Goal: Information Seeking & Learning: Learn about a topic

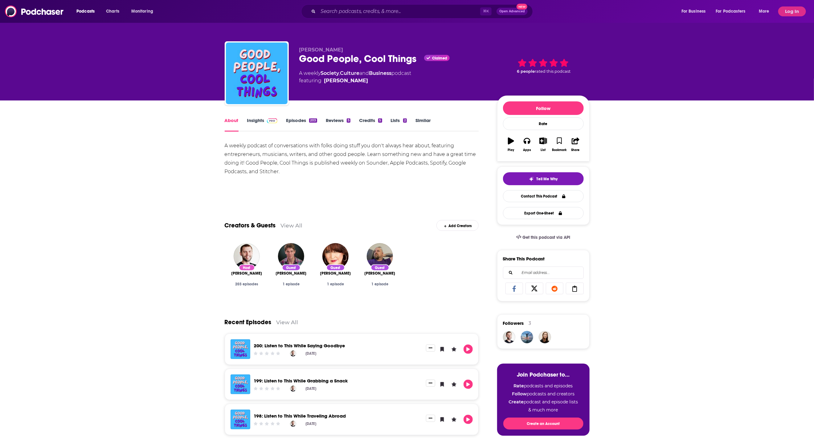
click at [255, 120] on link "Insights" at bounding box center [262, 124] width 31 height 14
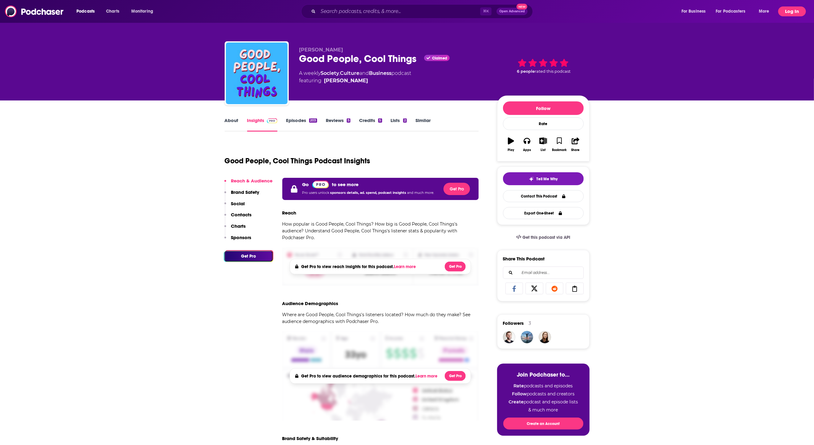
click at [803, 12] on button "Log In" at bounding box center [793, 11] width 28 height 10
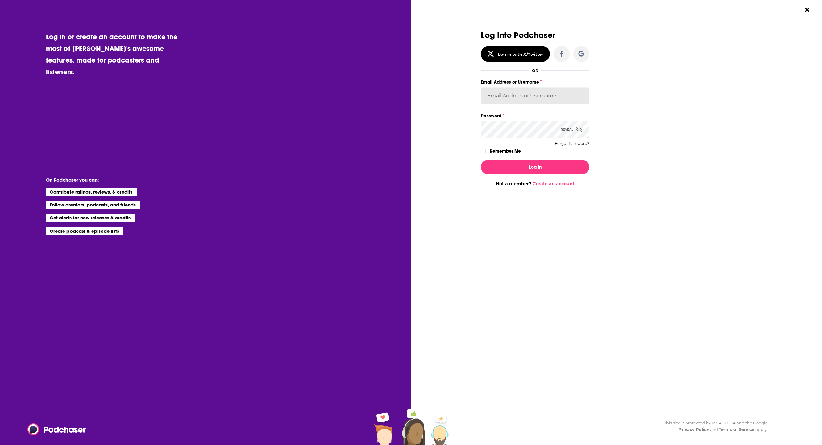
type input "[PERSON_NAME][EMAIL_ADDRESS][DOMAIN_NAME]"
click at [531, 167] on button "Log In" at bounding box center [534, 167] width 109 height 14
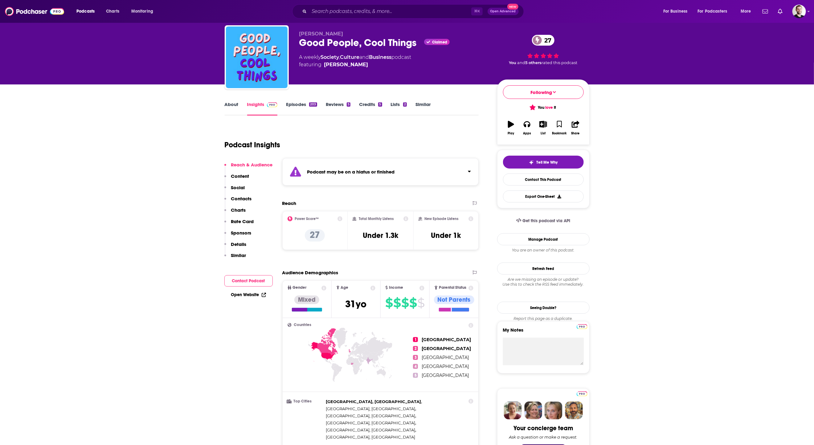
scroll to position [16, 0]
click at [356, 11] on input "Search podcasts, credits, & more..." at bounding box center [390, 11] width 162 height 10
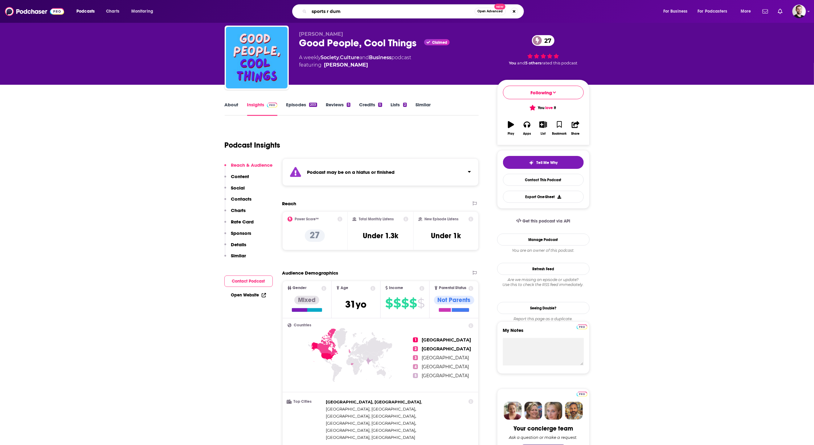
type input "sports r dumb"
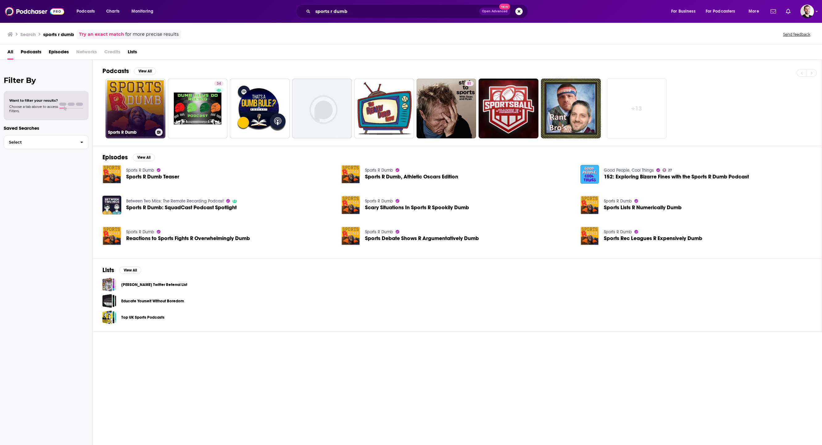
click at [134, 103] on link "Sports R Dumb" at bounding box center [135, 109] width 60 height 60
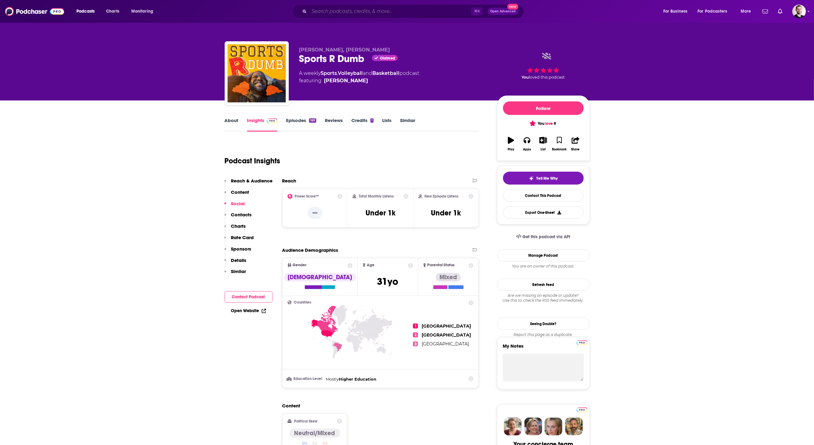
click at [381, 11] on input "Search podcasts, credits, & more..." at bounding box center [390, 11] width 162 height 10
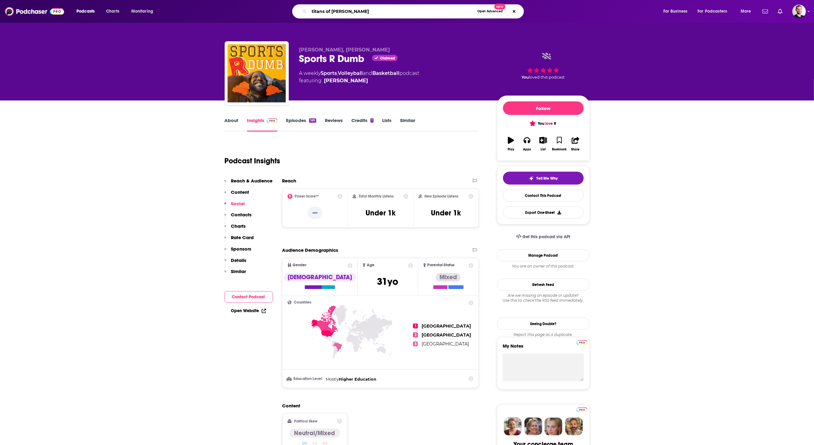
type input "titans of nuclear"
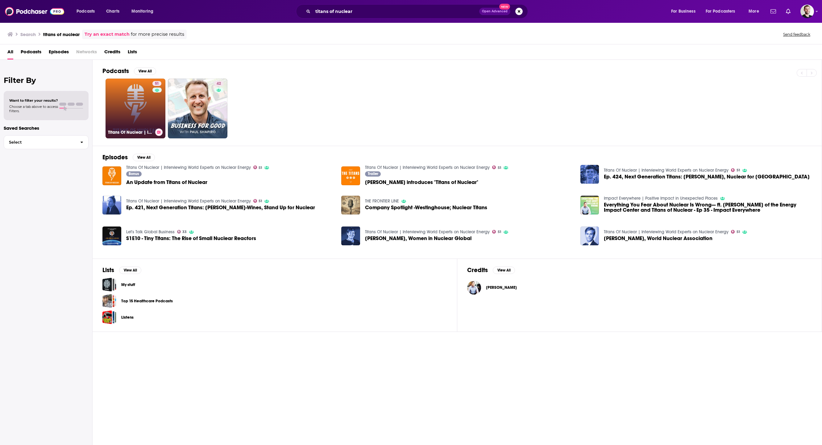
click at [130, 107] on link "51 Titans Of Nuclear | Interviewing World Experts on Nuclear Energy" at bounding box center [135, 109] width 60 height 60
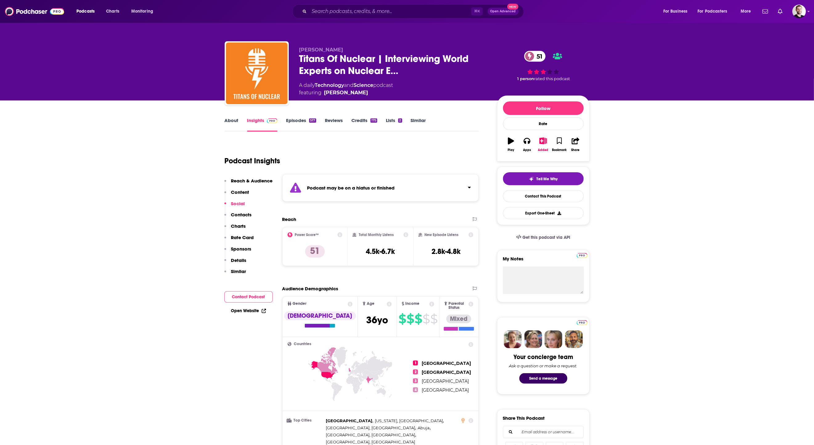
click at [230, 123] on link "About" at bounding box center [232, 124] width 14 height 14
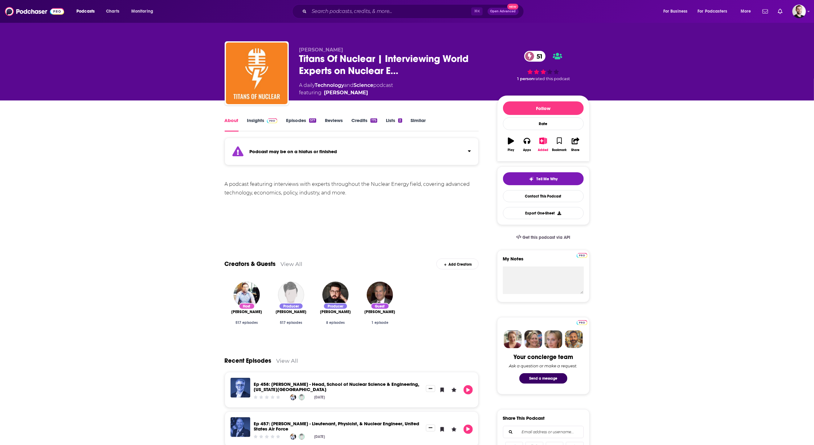
click at [261, 123] on link "Insights" at bounding box center [262, 124] width 31 height 14
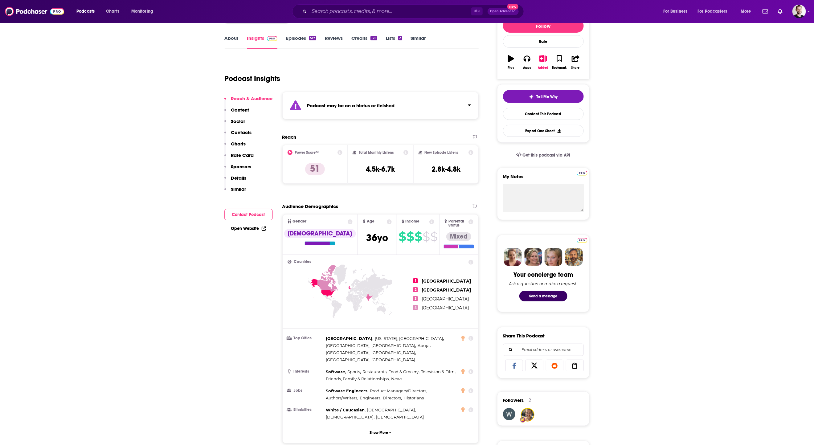
scroll to position [80, 0]
